Goal: Check status: Check status

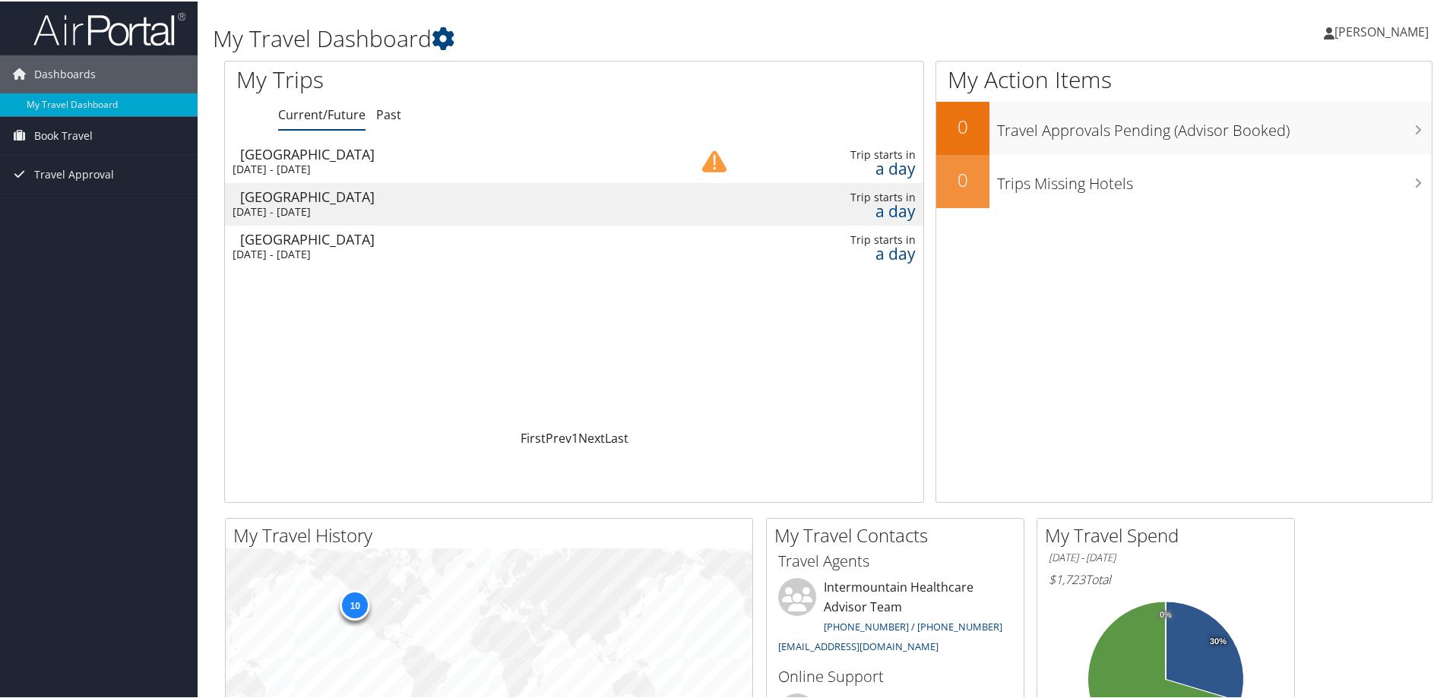
click at [717, 157] on img at bounding box center [714, 160] width 24 height 24
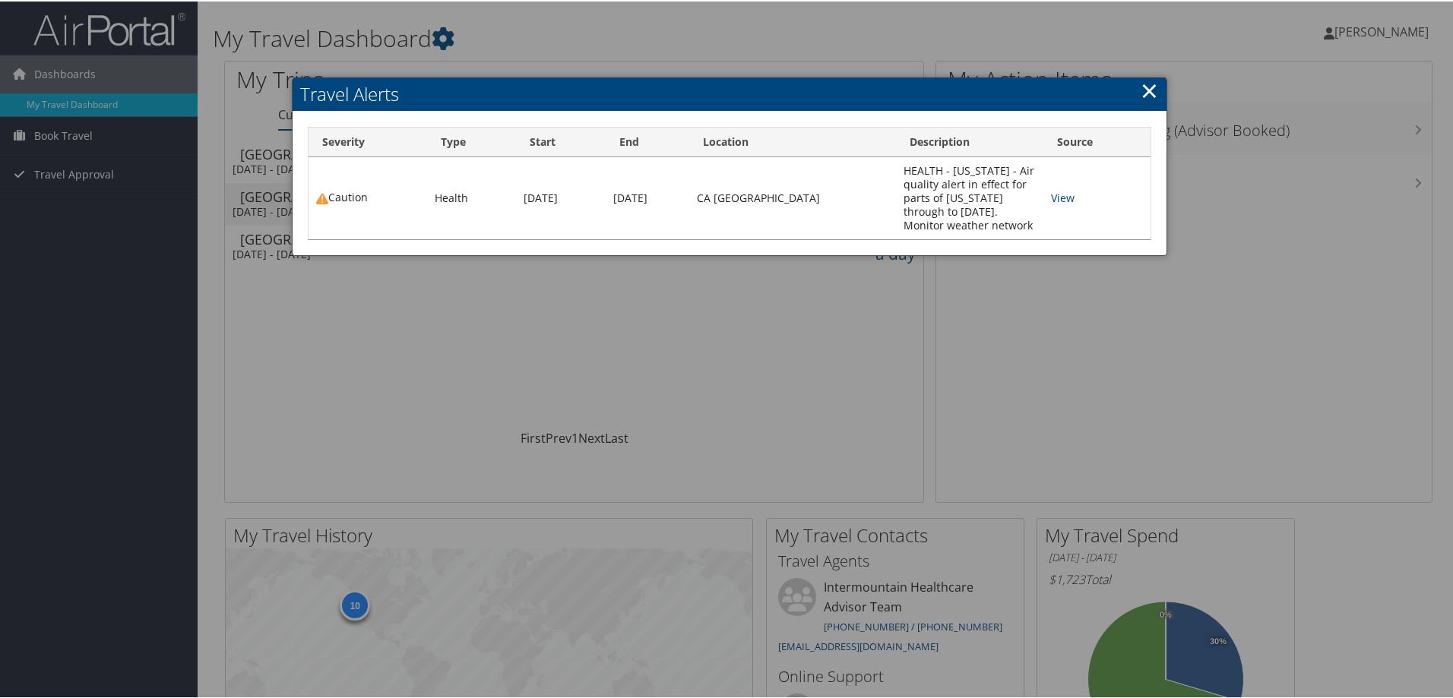
click at [1145, 87] on link "×" at bounding box center [1149, 89] width 17 height 30
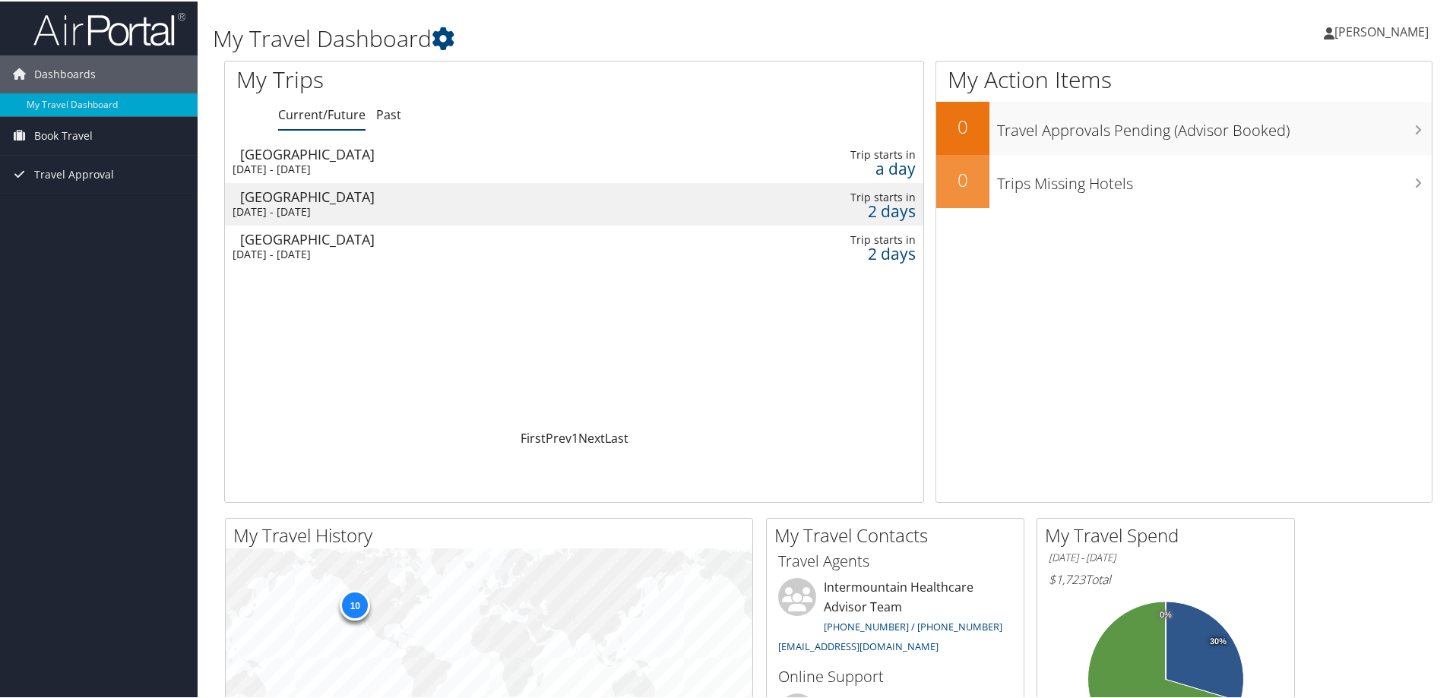
click at [297, 190] on div "[GEOGRAPHIC_DATA]" at bounding box center [462, 195] width 445 height 14
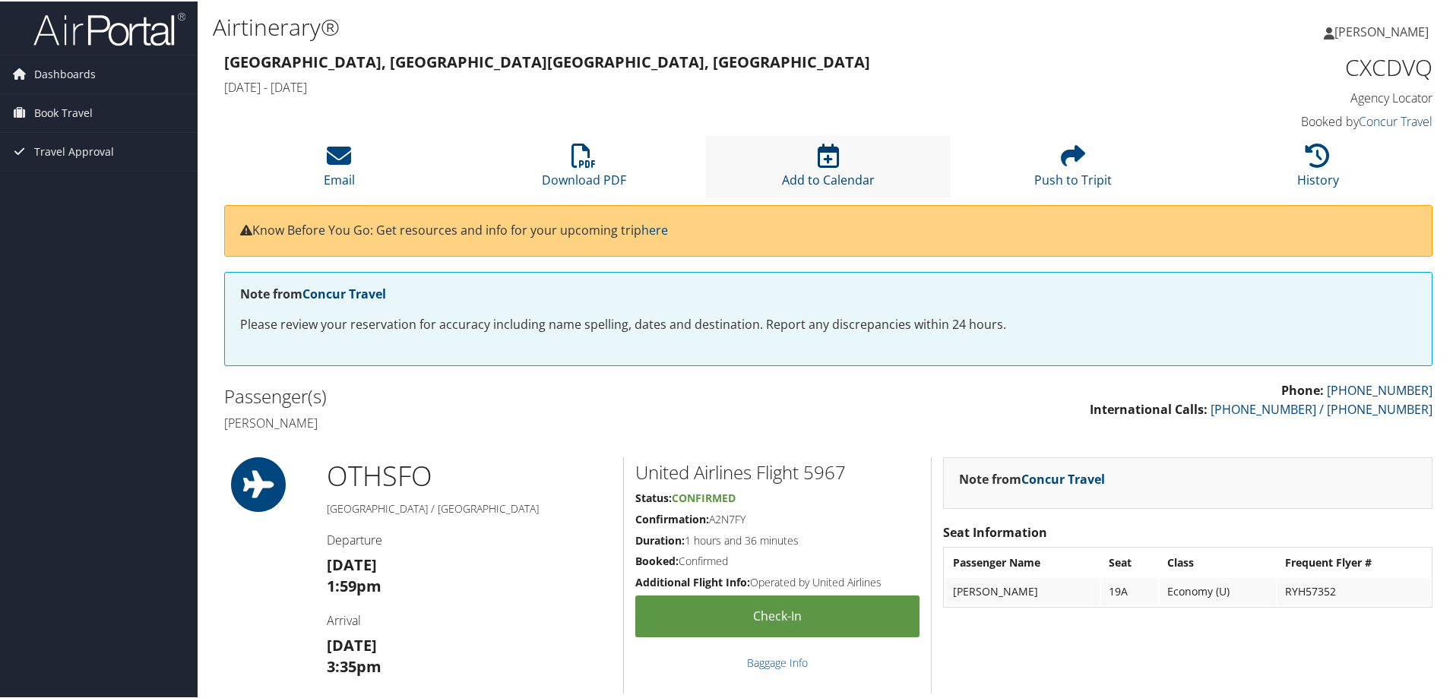
click at [822, 157] on icon at bounding box center [828, 154] width 21 height 24
click at [822, 152] on icon at bounding box center [828, 154] width 21 height 24
